Goal: Check status: Check status

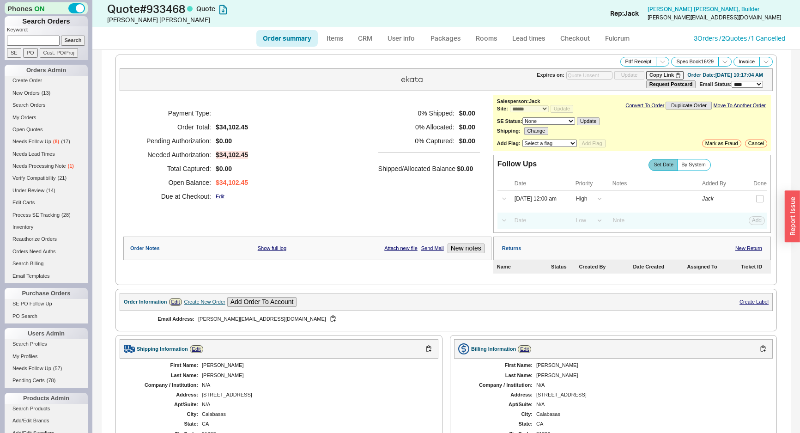
select select "*"
select select "LOW"
select select "3"
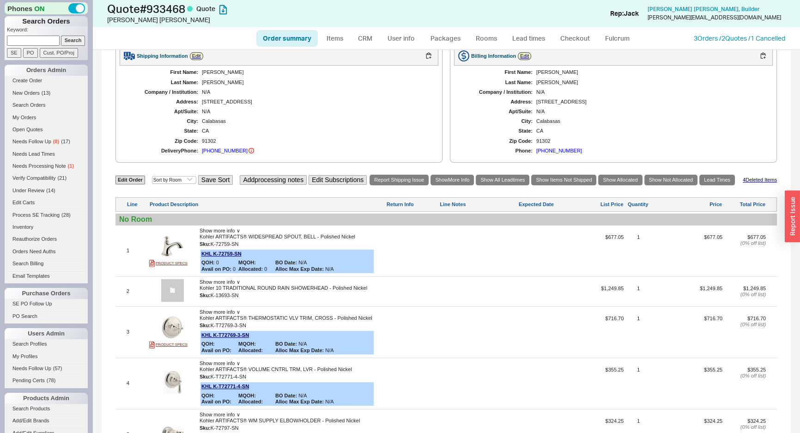
scroll to position [294, 0]
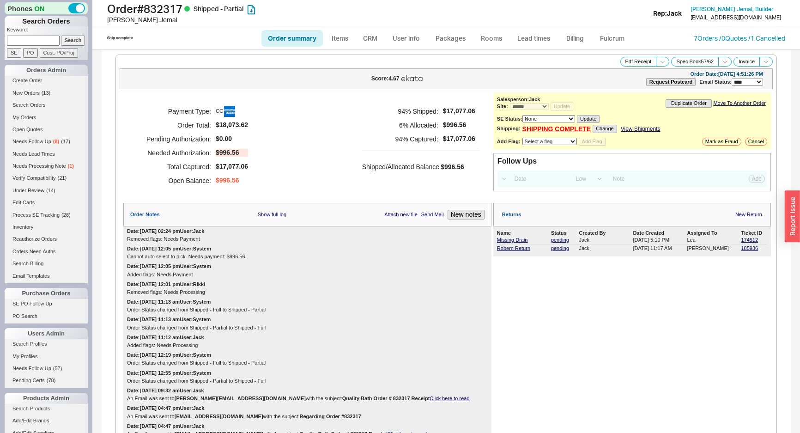
select select "*"
select select "LOW"
select select "3"
